Goal: Use online tool/utility: Utilize a website feature to perform a specific function

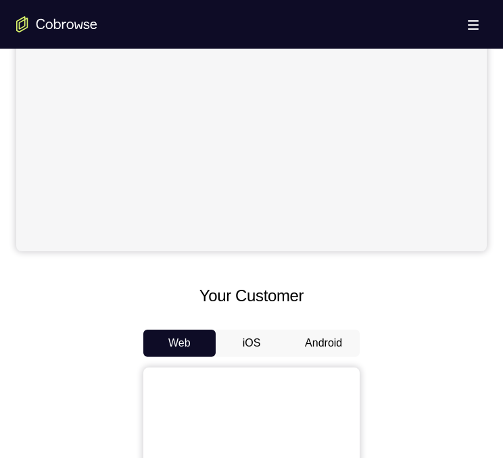
scroll to position [397, 0]
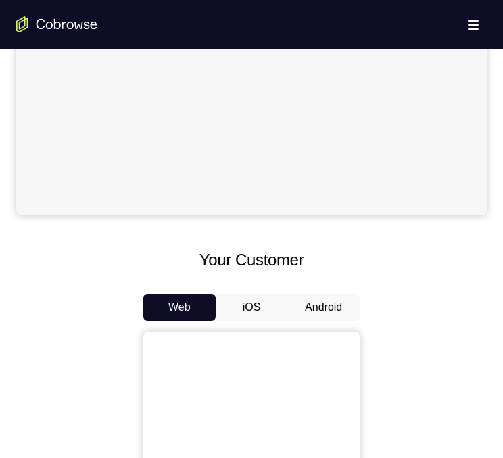
click at [328, 305] on button "Android" at bounding box center [323, 307] width 72 height 27
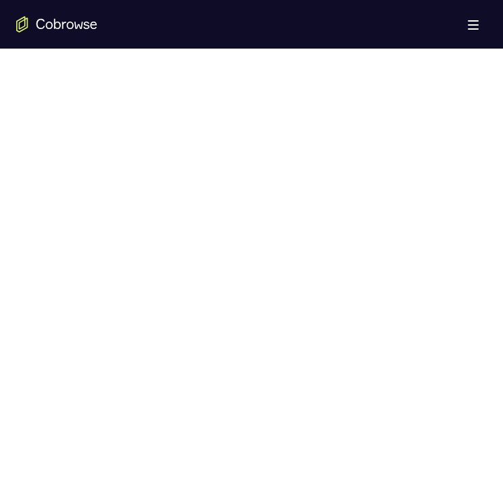
scroll to position [667, 0]
click at [95, 275] on div at bounding box center [251, 268] width 470 height 415
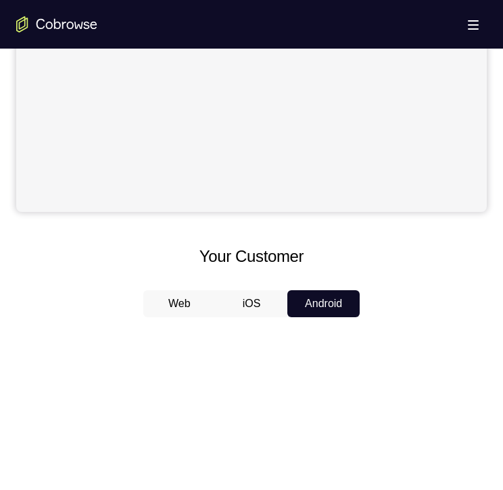
scroll to position [397, 0]
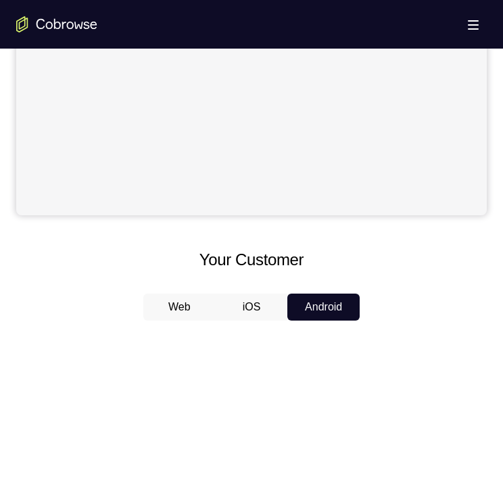
click at [333, 306] on button "Android" at bounding box center [323, 307] width 72 height 27
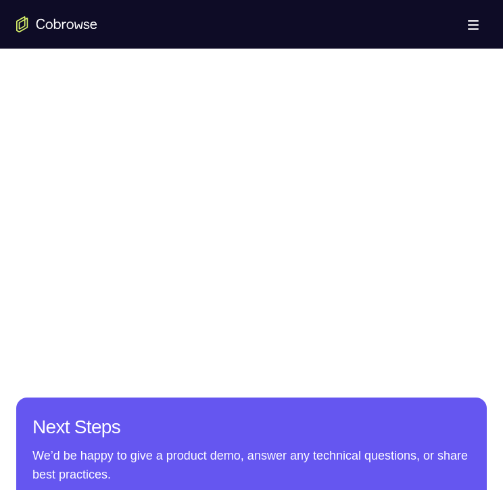
scroll to position [676, 0]
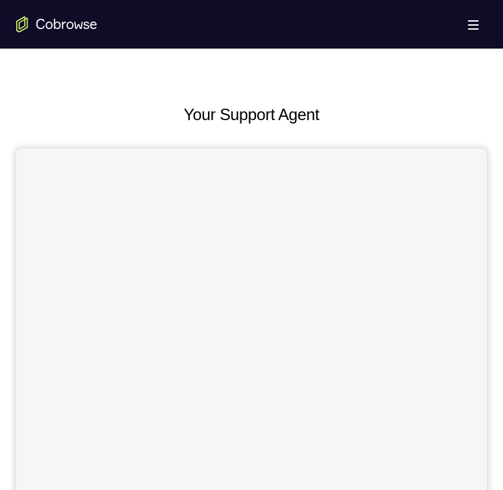
scroll to position [405, 0]
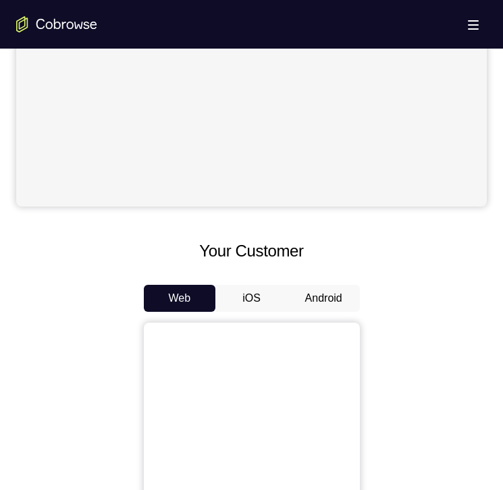
click at [328, 299] on button "Android" at bounding box center [324, 298] width 72 height 27
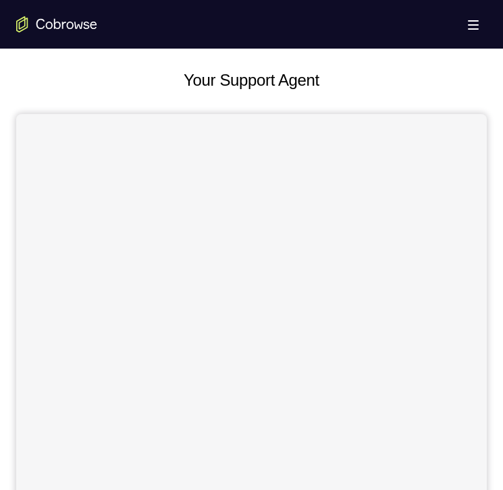
scroll to position [0, 0]
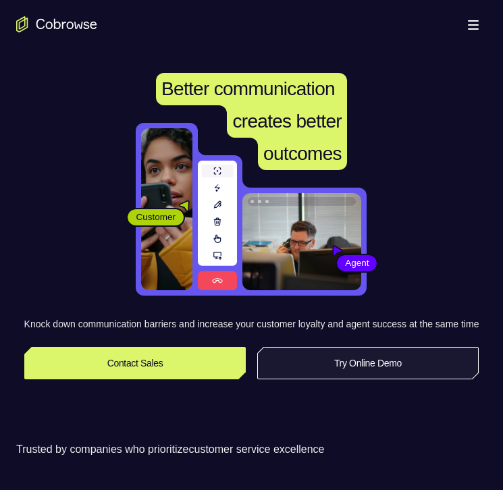
click at [362, 372] on link "Try Online Demo" at bounding box center [368, 363] width 222 height 32
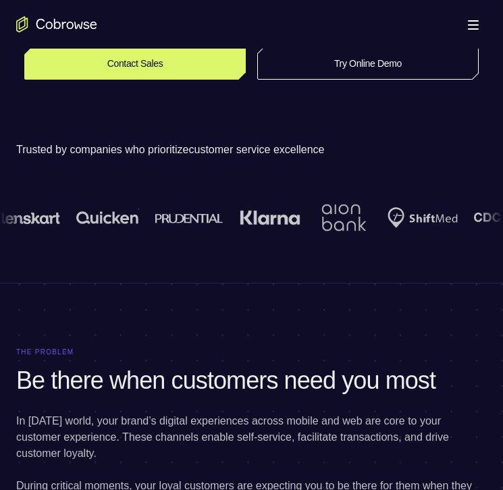
scroll to position [203, 0]
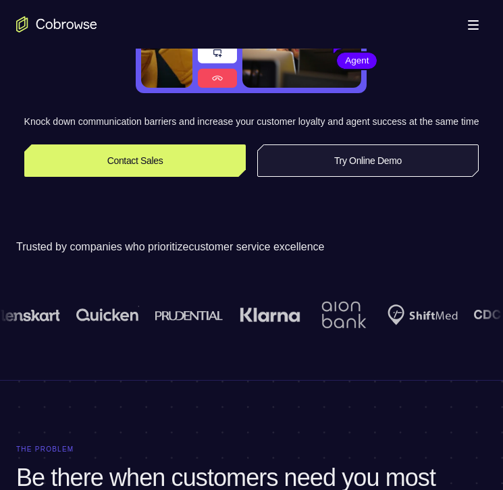
click at [345, 177] on link "Try Online Demo" at bounding box center [368, 161] width 222 height 32
click at [343, 176] on link "Try Online Demo" at bounding box center [368, 161] width 222 height 32
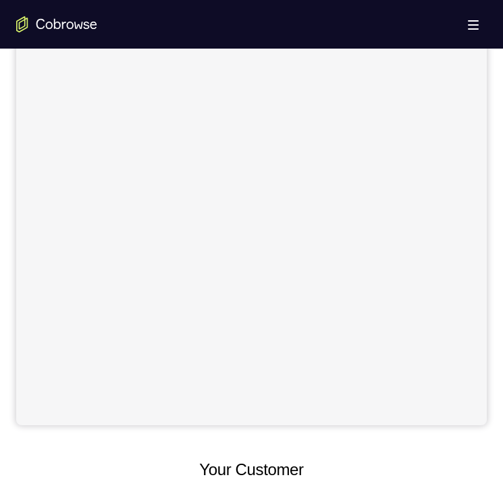
scroll to position [515, 0]
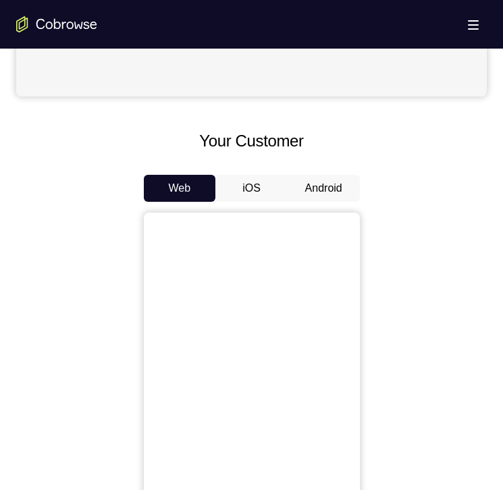
click at [325, 193] on button "Android" at bounding box center [324, 188] width 72 height 27
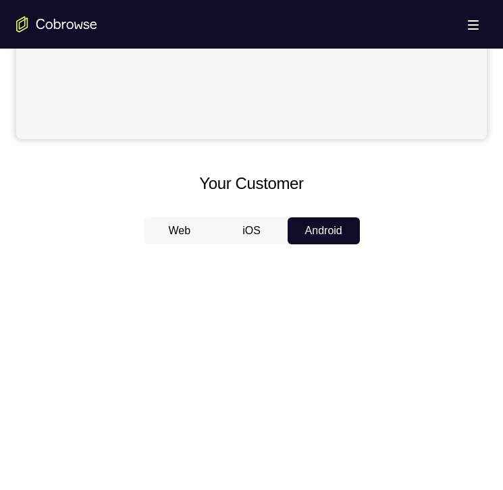
scroll to position [473, 0]
click at [257, 221] on button "iOS" at bounding box center [252, 231] width 72 height 27
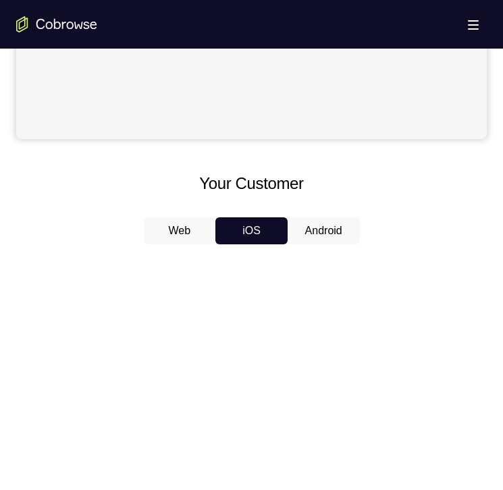
click at [316, 238] on button "Android" at bounding box center [324, 231] width 72 height 27
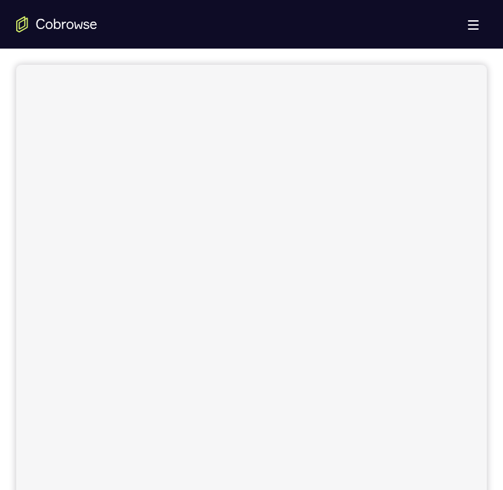
scroll to position [0, 0]
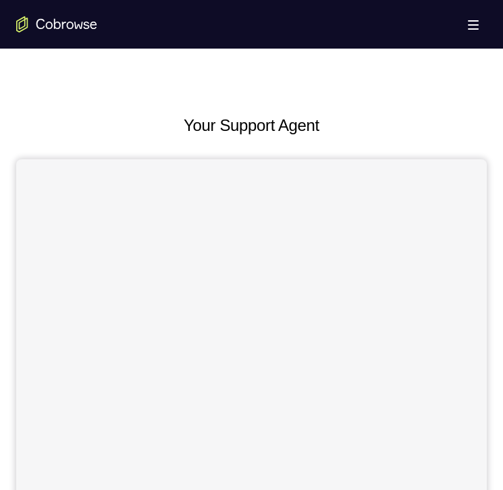
click at [75, 19] on icon "Go to the home page" at bounding box center [56, 24] width 81 height 16
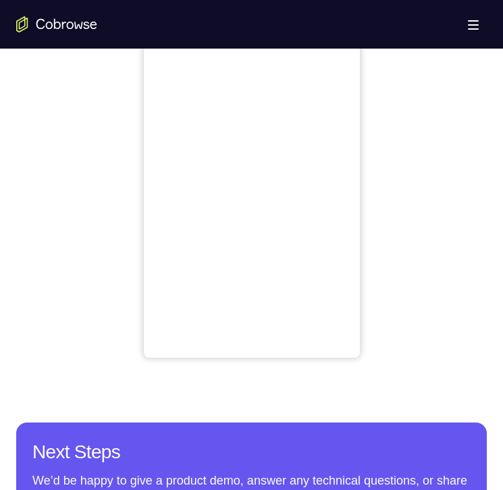
scroll to position [583, 0]
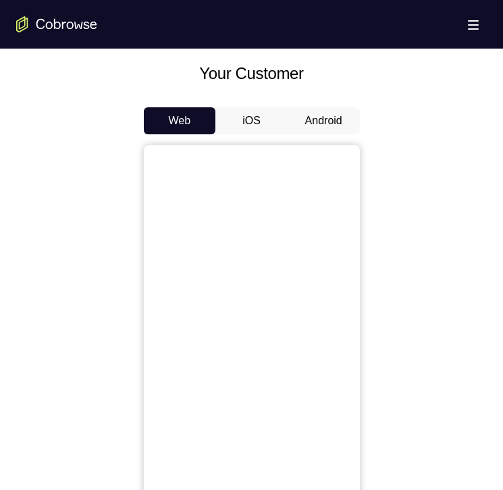
click at [319, 124] on button "Android" at bounding box center [324, 120] width 72 height 27
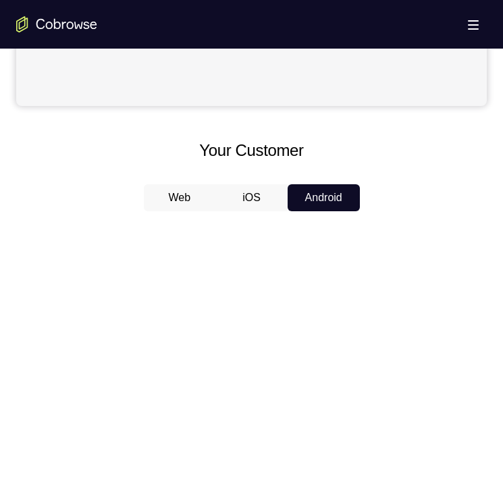
scroll to position [380, 0]
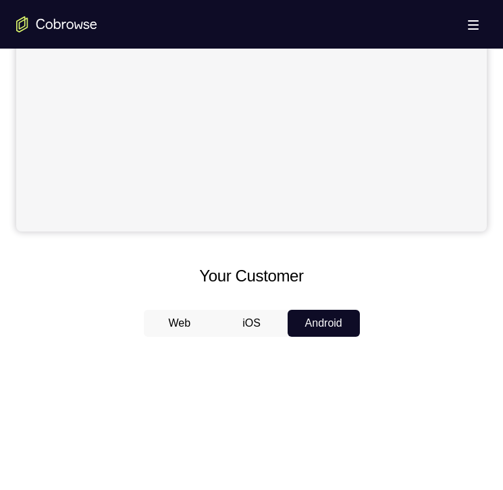
click at [258, 326] on button "iOS" at bounding box center [252, 323] width 72 height 27
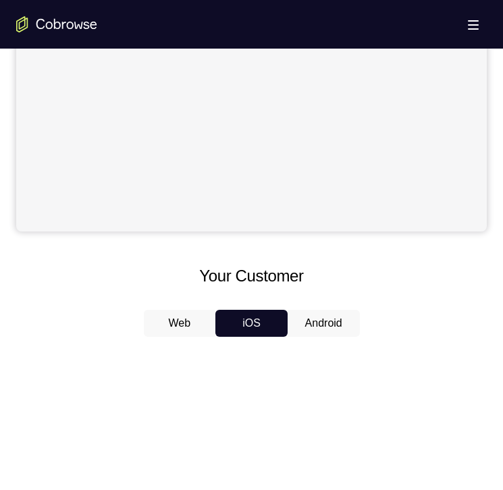
click at [186, 324] on button "Web" at bounding box center [180, 323] width 72 height 27
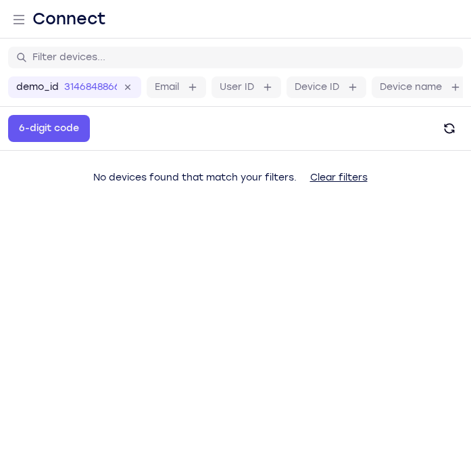
scroll to position [14, 0]
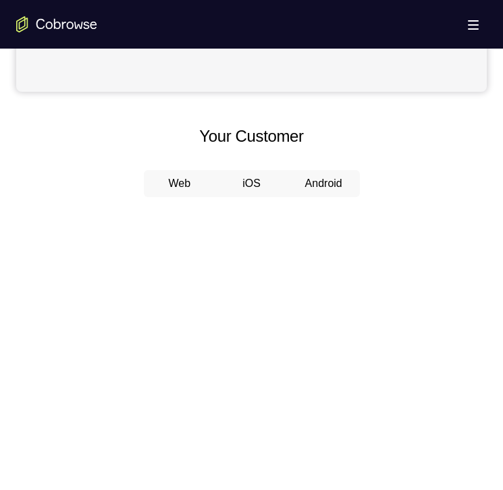
scroll to position [405, 0]
